Goal: Error: Use online tool/utility

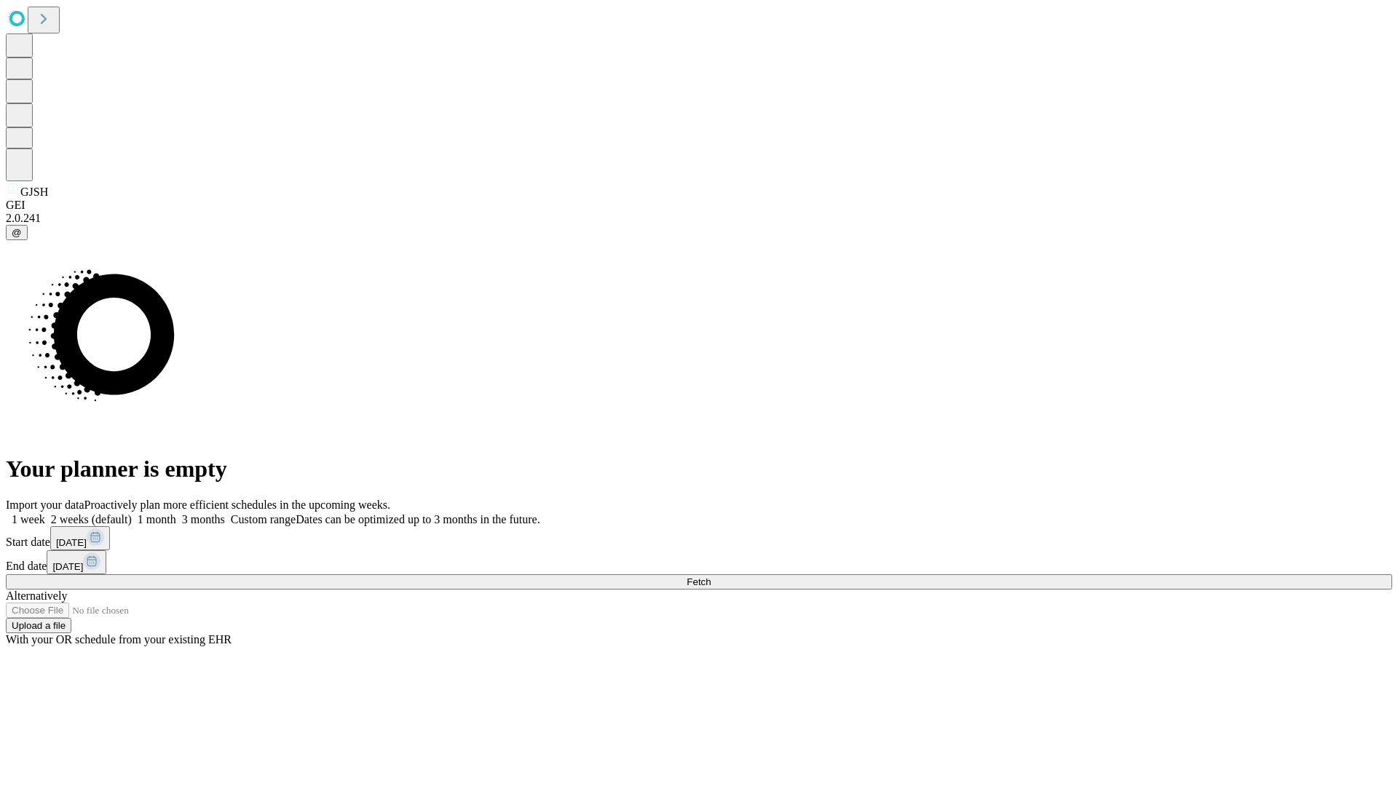
click at [711, 577] on span "Fetch" at bounding box center [699, 582] width 24 height 11
